Goal: Check status: Check status

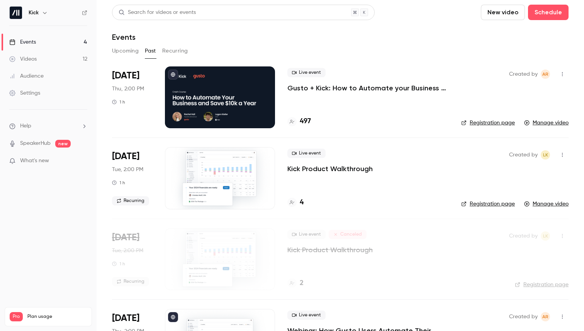
click at [303, 118] on h4 "497" at bounding box center [305, 121] width 11 height 10
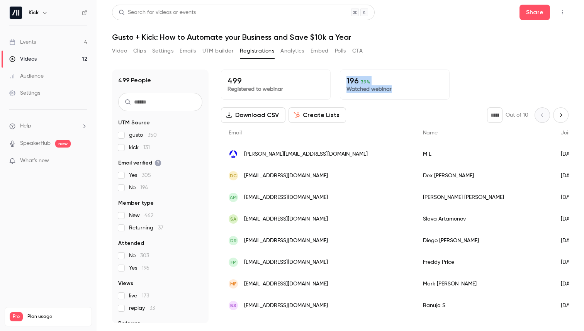
drag, startPoint x: 341, startPoint y: 78, endPoint x: 419, endPoint y: 90, distance: 79.0
click at [419, 90] on div "196 39 % Watched webinar" at bounding box center [395, 85] width 110 height 30
click at [419, 90] on p "Watched webinar" at bounding box center [395, 89] width 97 height 8
drag, startPoint x: 415, startPoint y: 90, endPoint x: 342, endPoint y: 73, distance: 75.4
click at [342, 73] on div "196 39 % Watched webinar" at bounding box center [395, 85] width 110 height 30
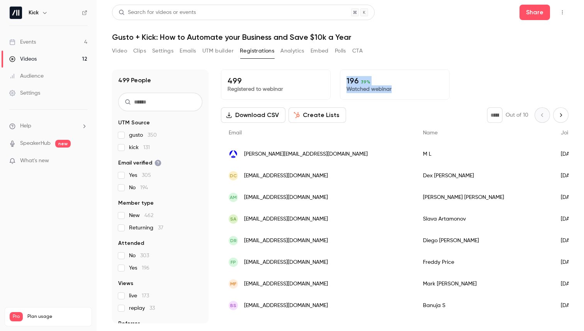
click at [342, 73] on div "196 39 % Watched webinar" at bounding box center [395, 85] width 110 height 30
drag, startPoint x: 341, startPoint y: 72, endPoint x: 406, endPoint y: 90, distance: 67.3
click at [406, 90] on div "196 39 % Watched webinar" at bounding box center [395, 85] width 110 height 30
click at [407, 90] on p "Watched webinar" at bounding box center [395, 89] width 97 height 8
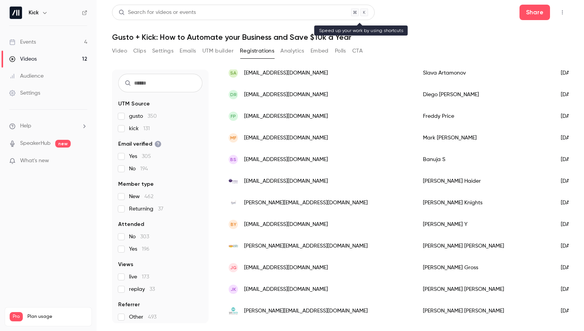
scroll to position [23, 0]
